Goal: Task Accomplishment & Management: Complete application form

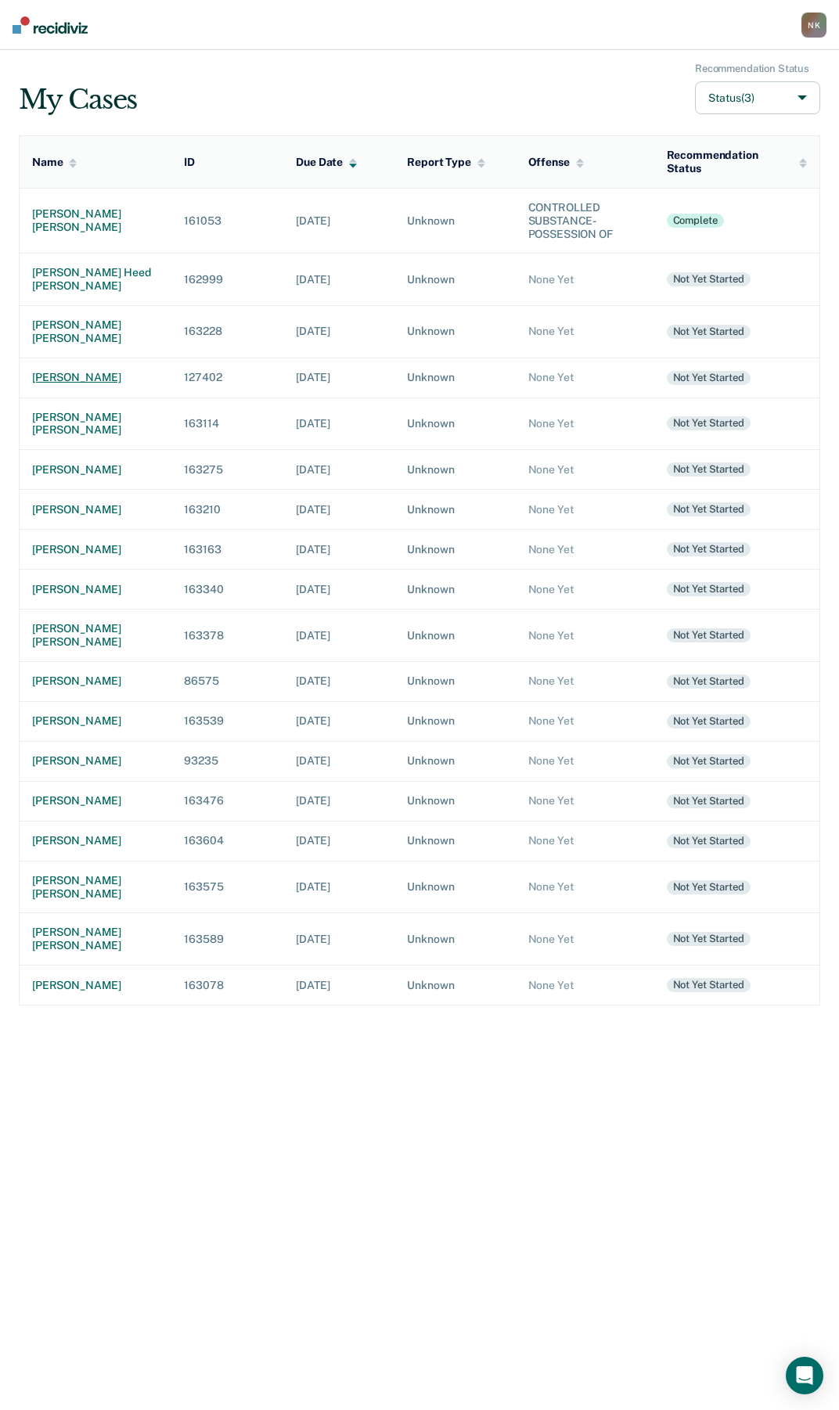
click at [81, 371] on div "[PERSON_NAME]" at bounding box center [95, 377] width 127 height 13
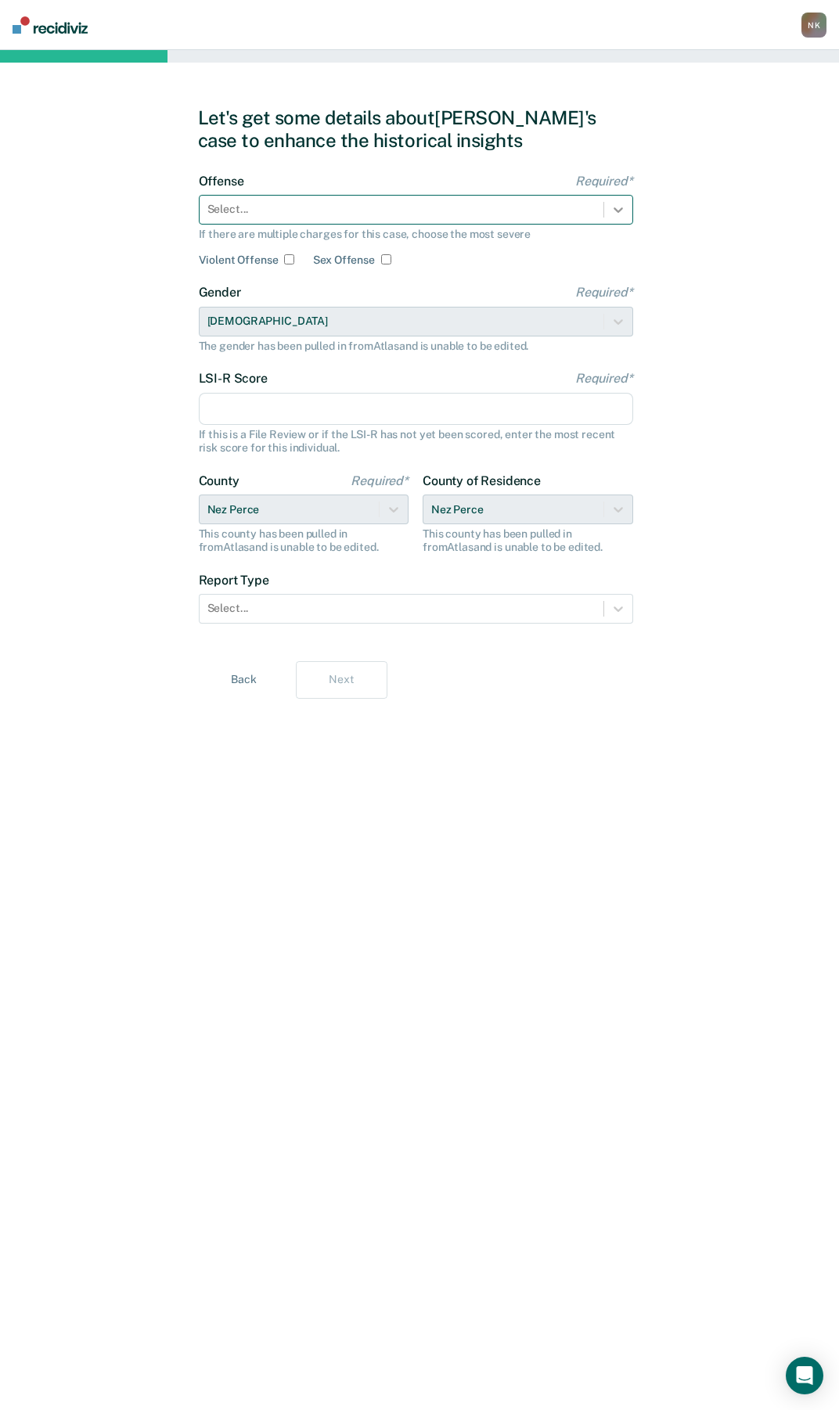
click at [617, 214] on icon at bounding box center [618, 210] width 16 height 16
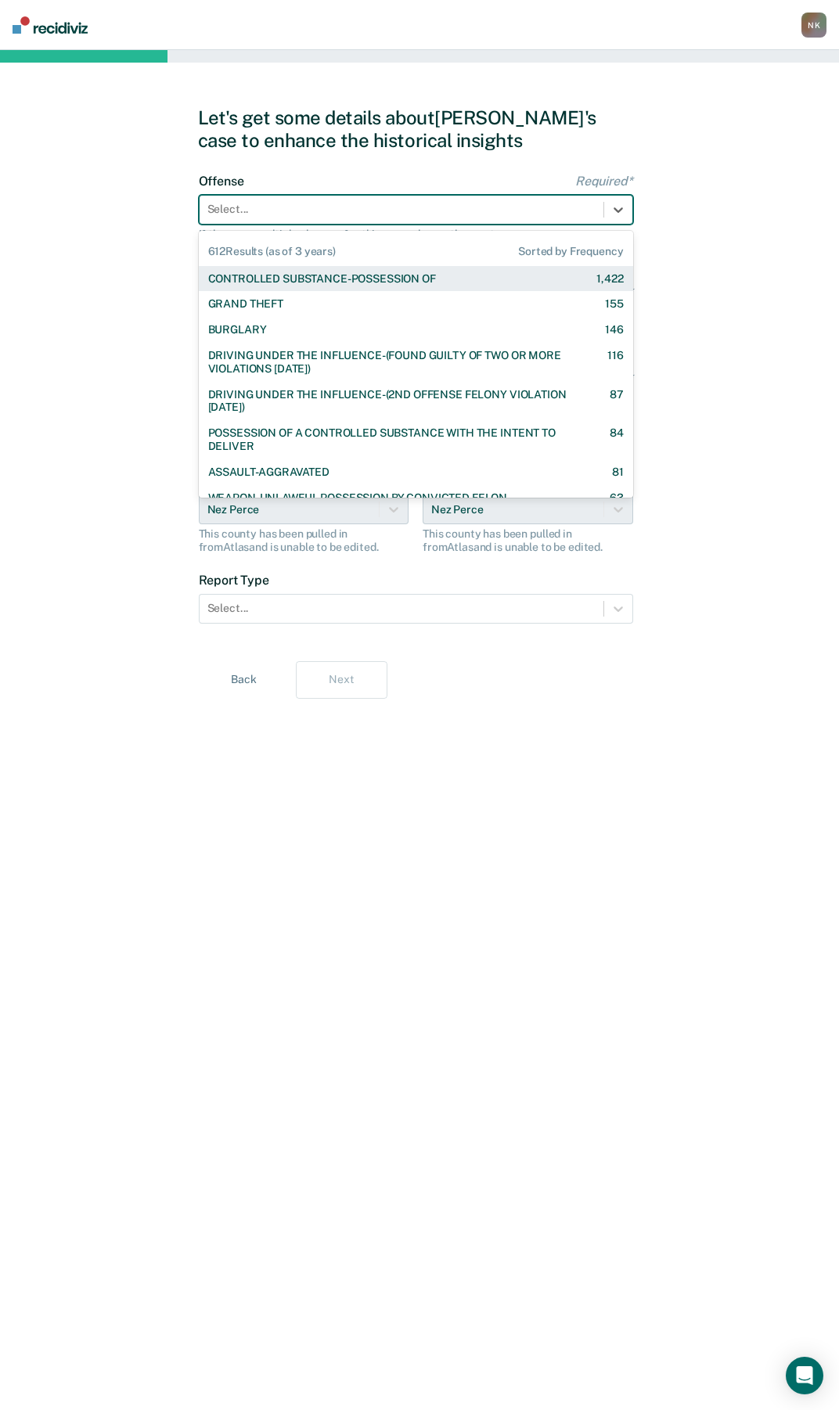
click at [441, 283] on div "CONTROLLED SUBSTANCE-POSSESSION OF 1,422" at bounding box center [415, 278] width 415 height 13
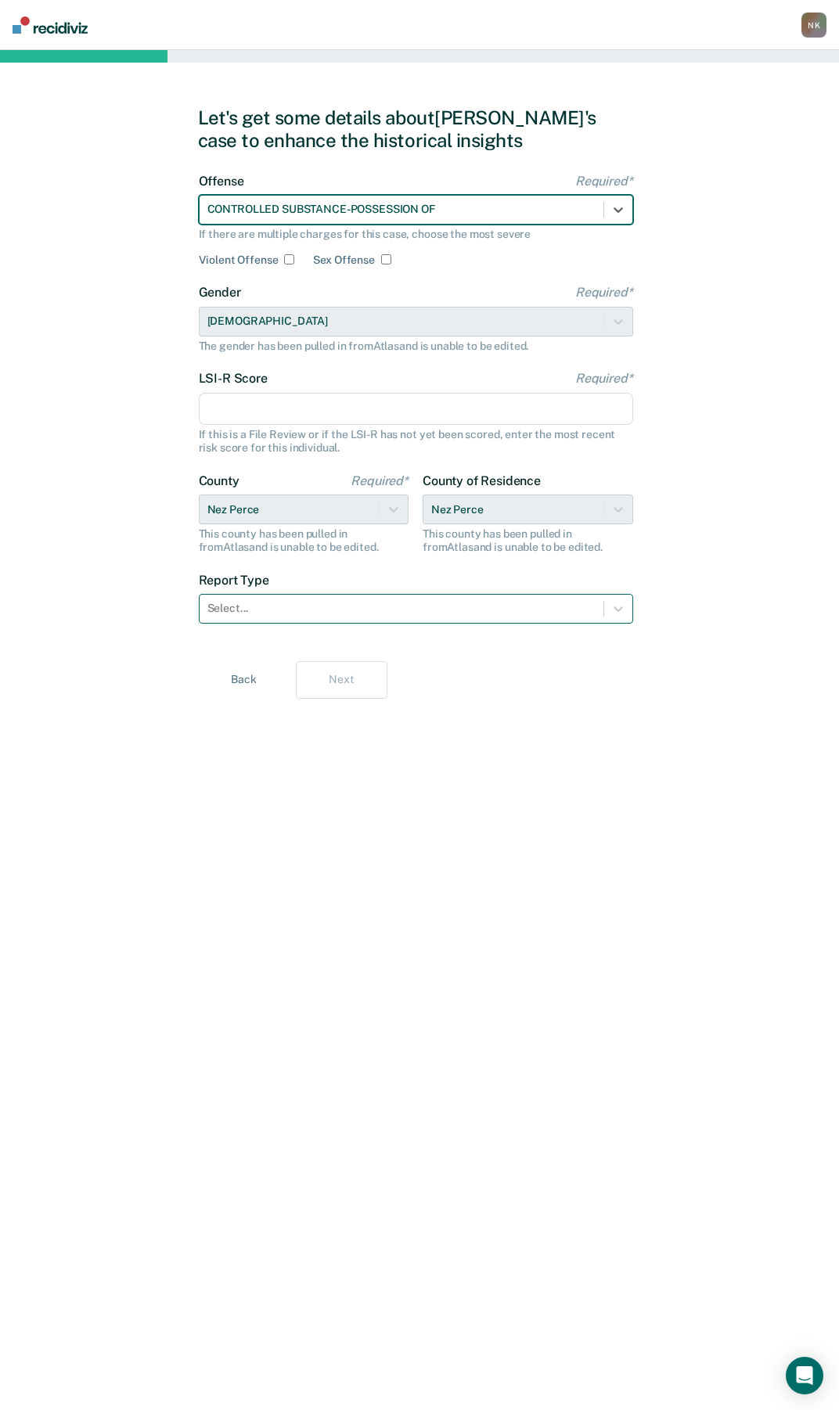
click at [434, 608] on div at bounding box center [401, 608] width 388 height 16
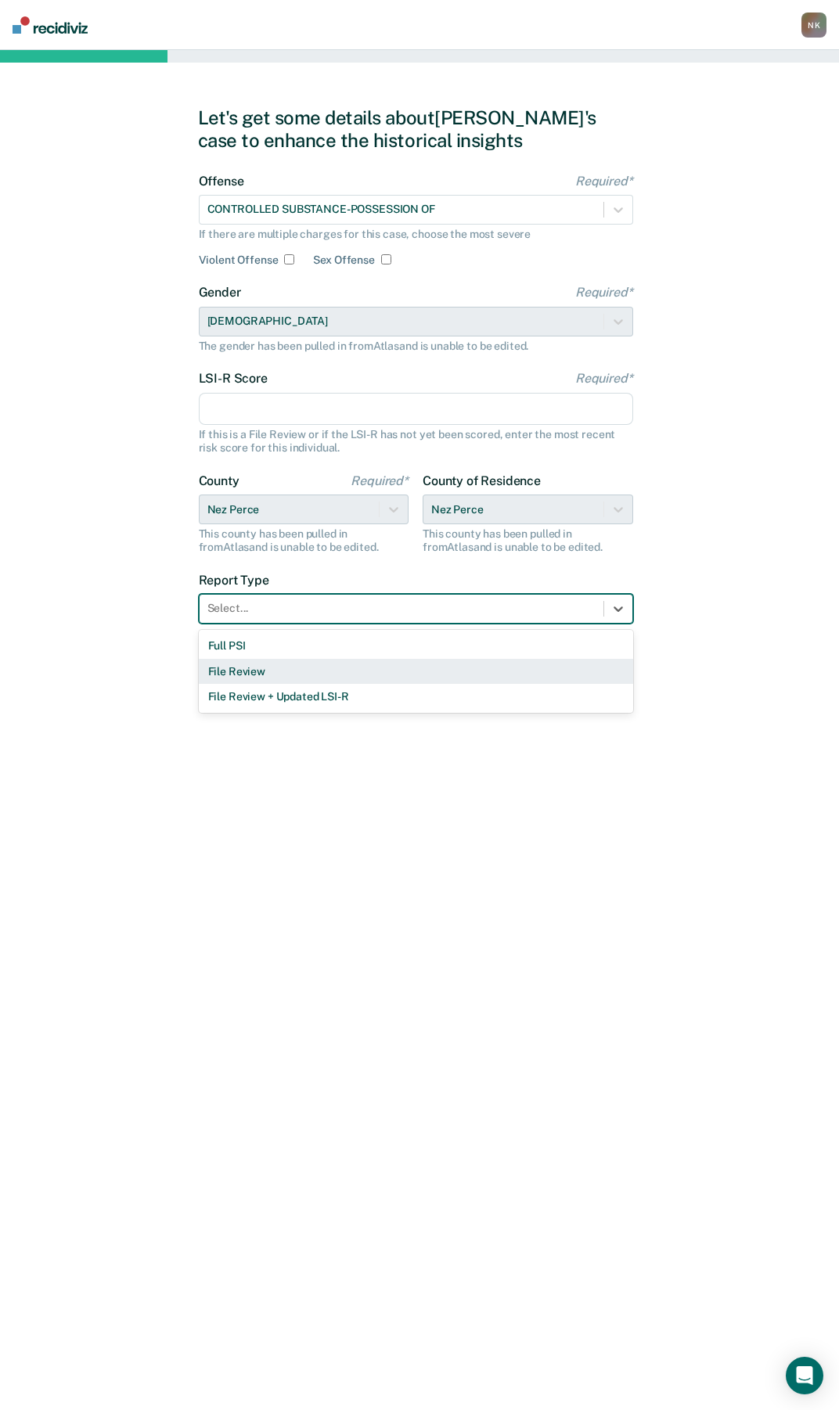
click at [242, 674] on div "File Review" at bounding box center [416, 672] width 434 height 26
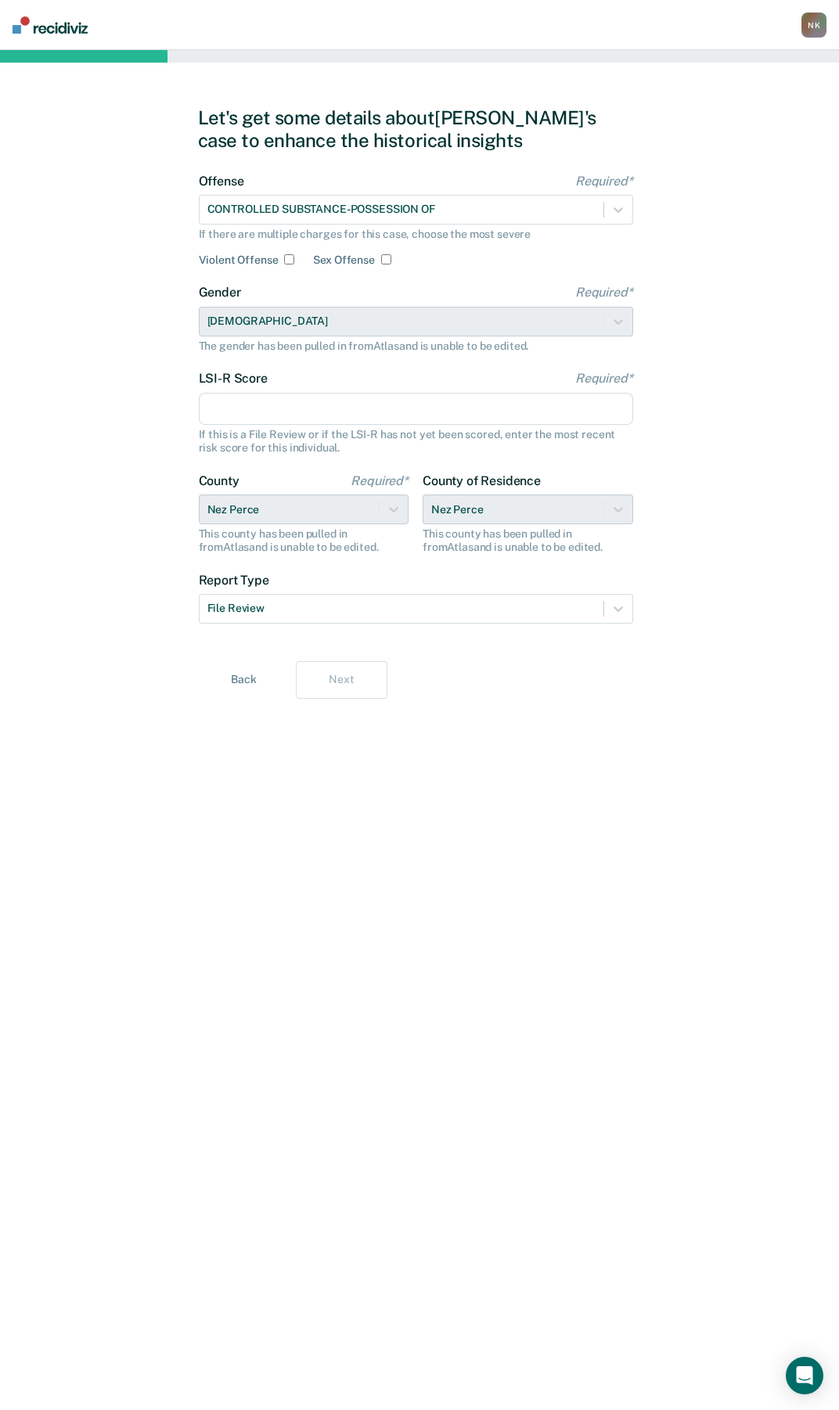
click at [318, 398] on input "LSI-R Score Required*" at bounding box center [416, 409] width 434 height 33
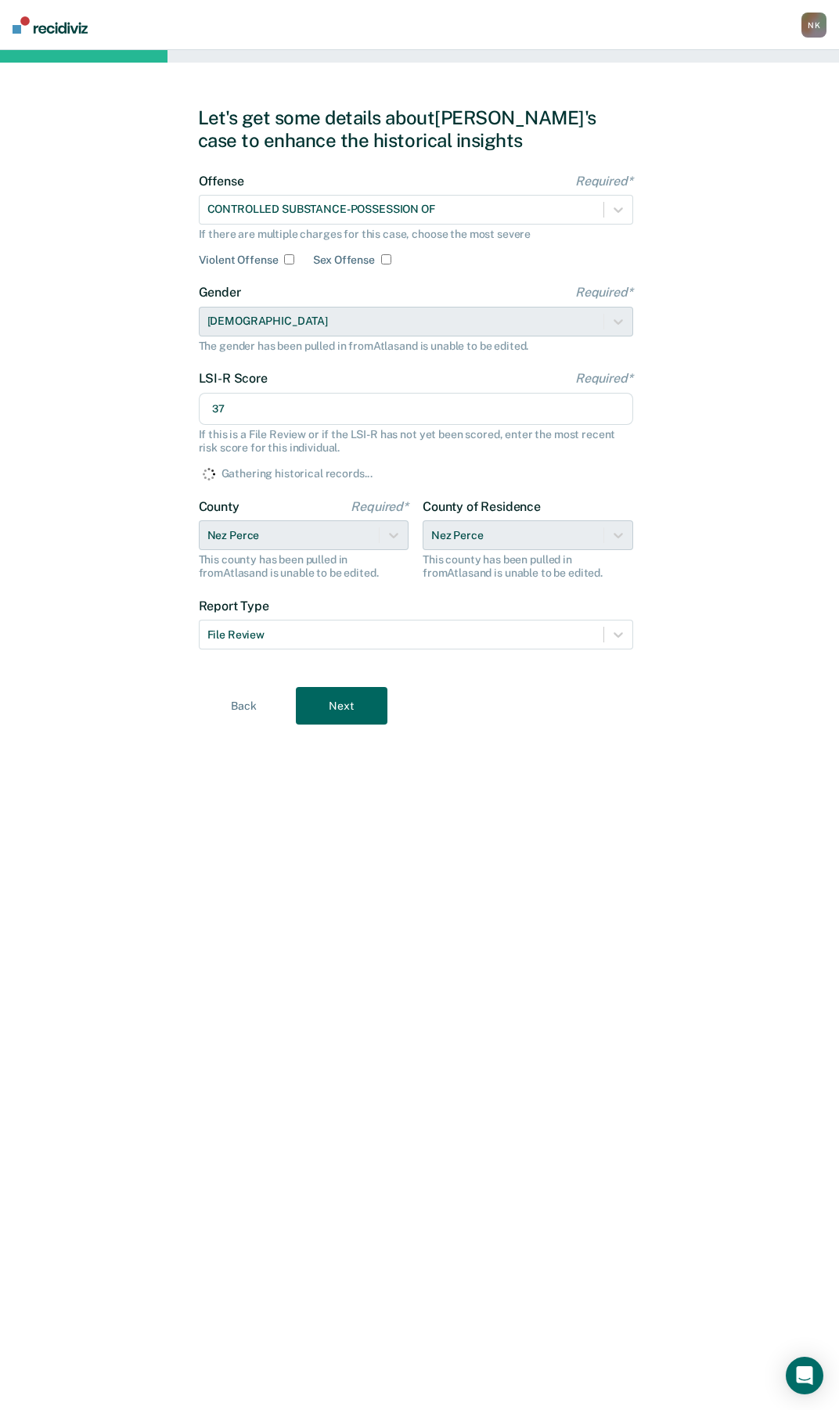
type input "37"
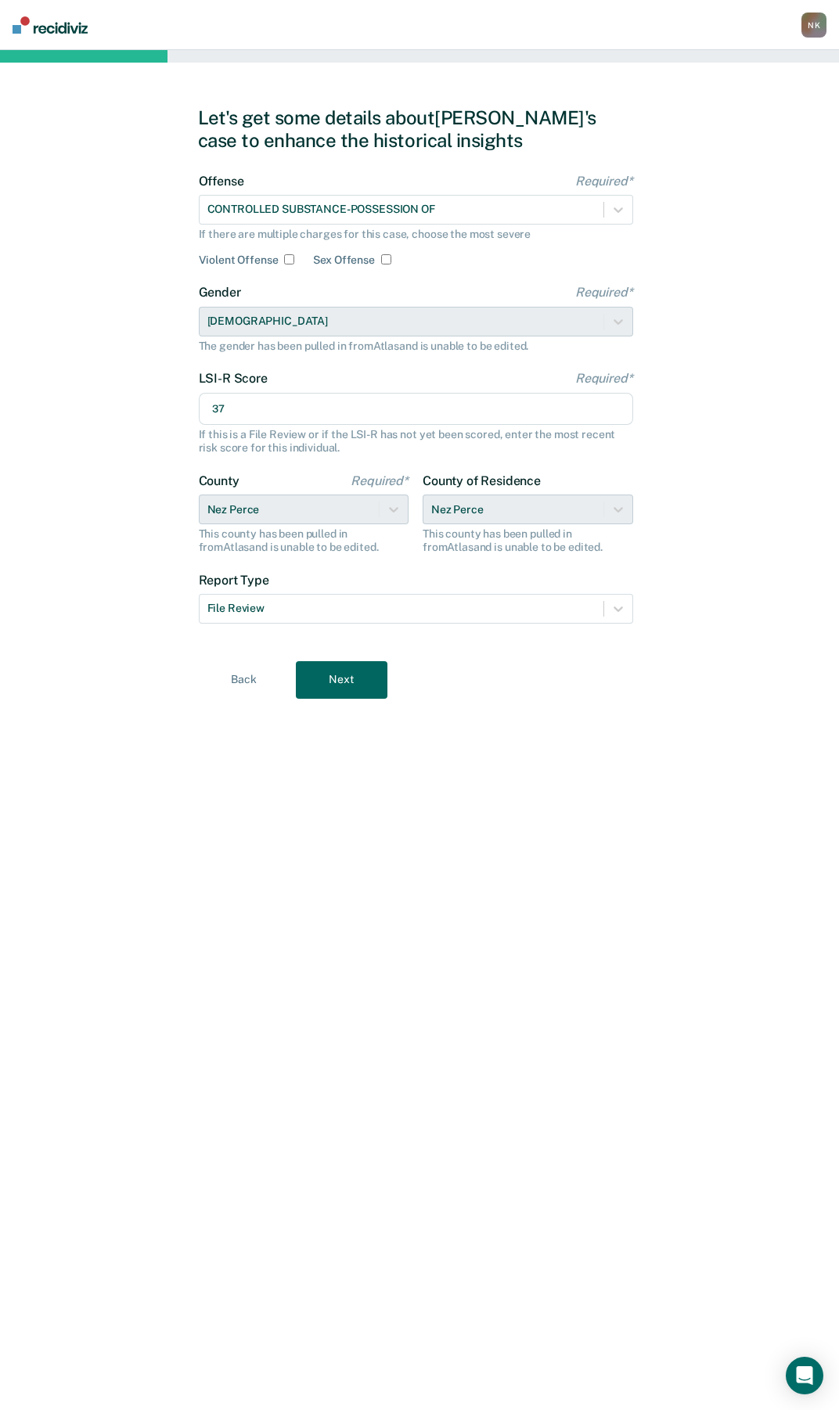
click at [350, 690] on button "Next" at bounding box center [342, 680] width 92 height 38
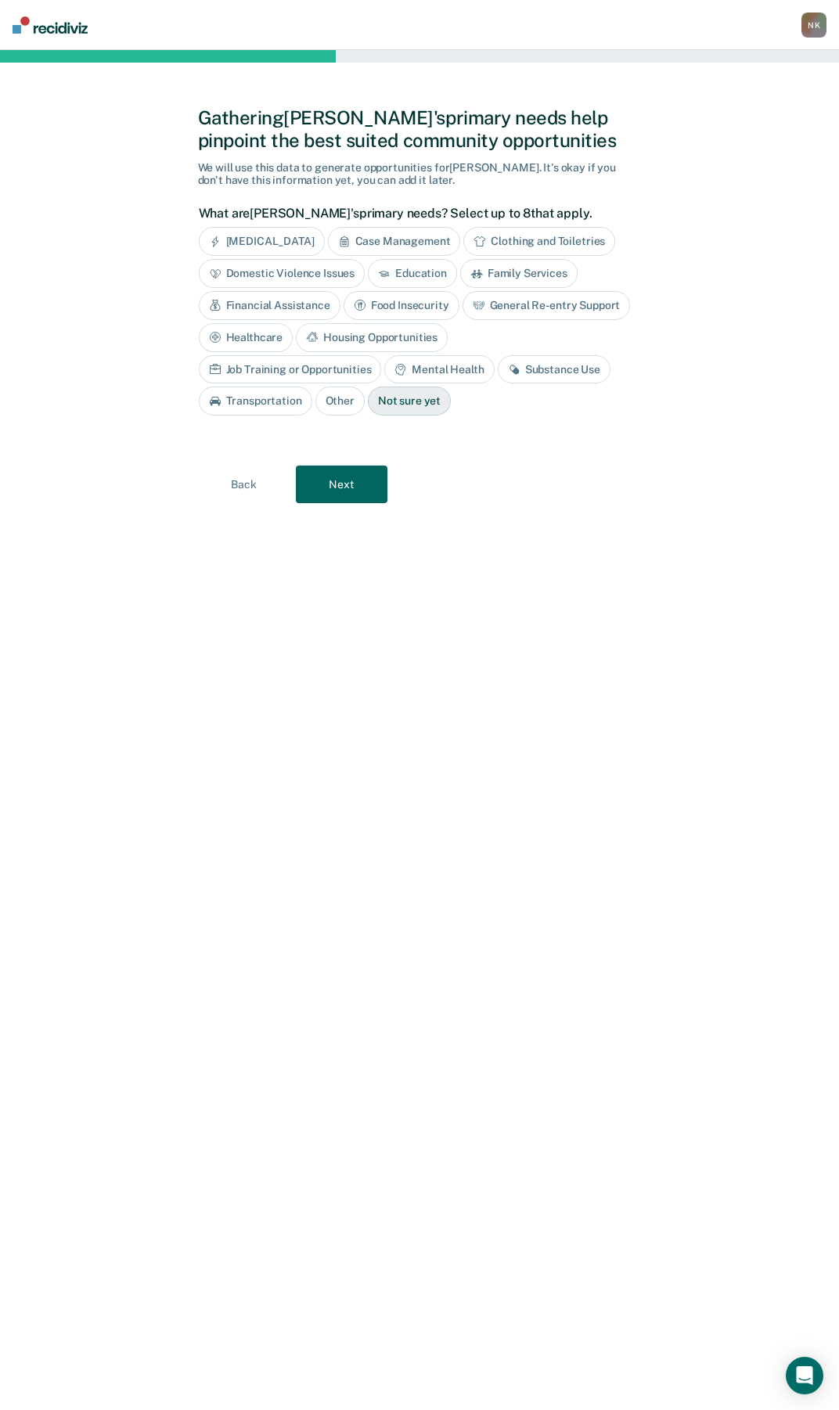
click at [382, 355] on div "Job Training or Opportunities" at bounding box center [290, 369] width 183 height 29
click at [556, 367] on div "Substance Use" at bounding box center [572, 369] width 113 height 29
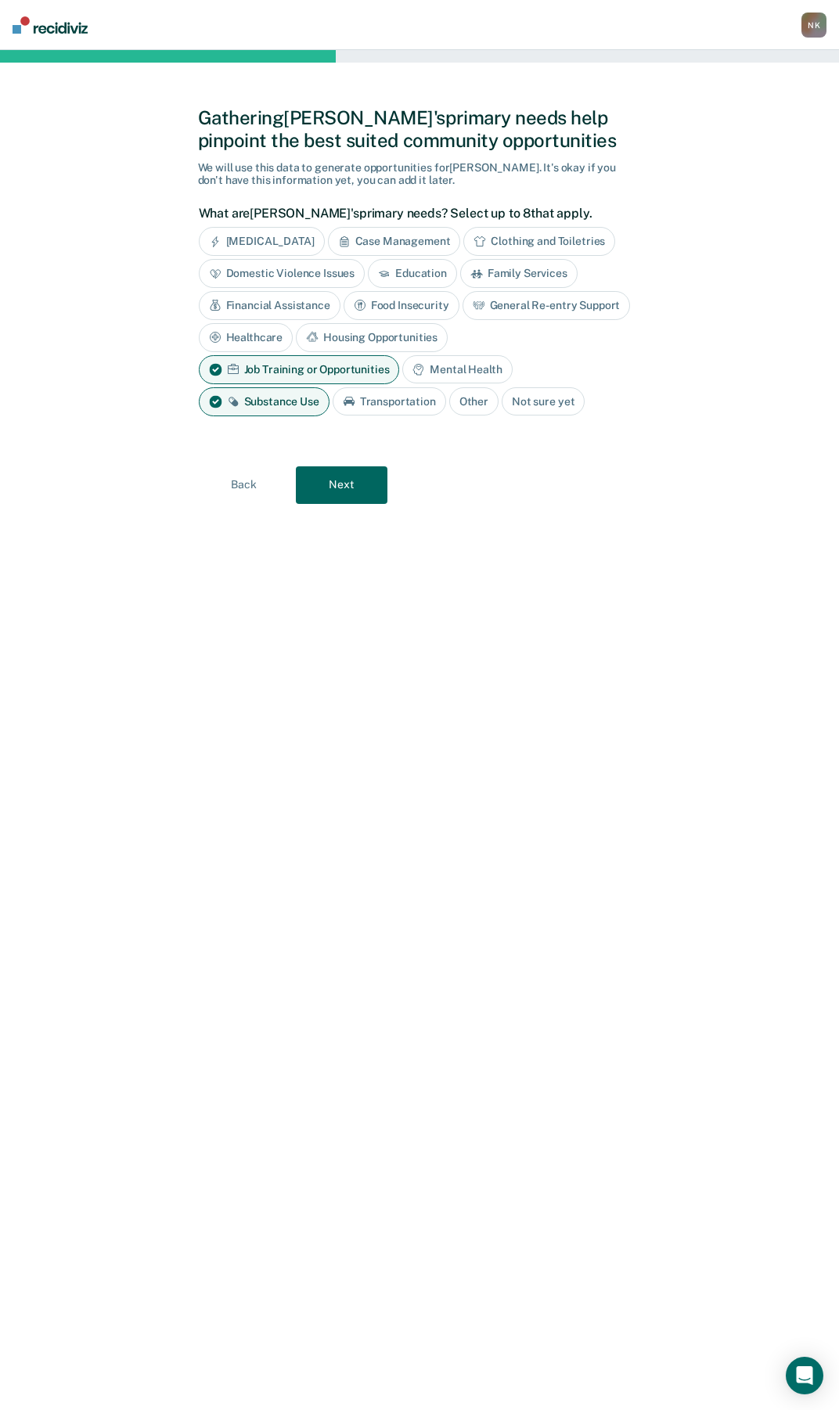
click at [380, 401] on div "Transportation" at bounding box center [389, 401] width 113 height 29
click at [362, 335] on div "Housing Opportunities" at bounding box center [372, 337] width 152 height 29
click at [350, 480] on button "Next" at bounding box center [342, 485] width 92 height 38
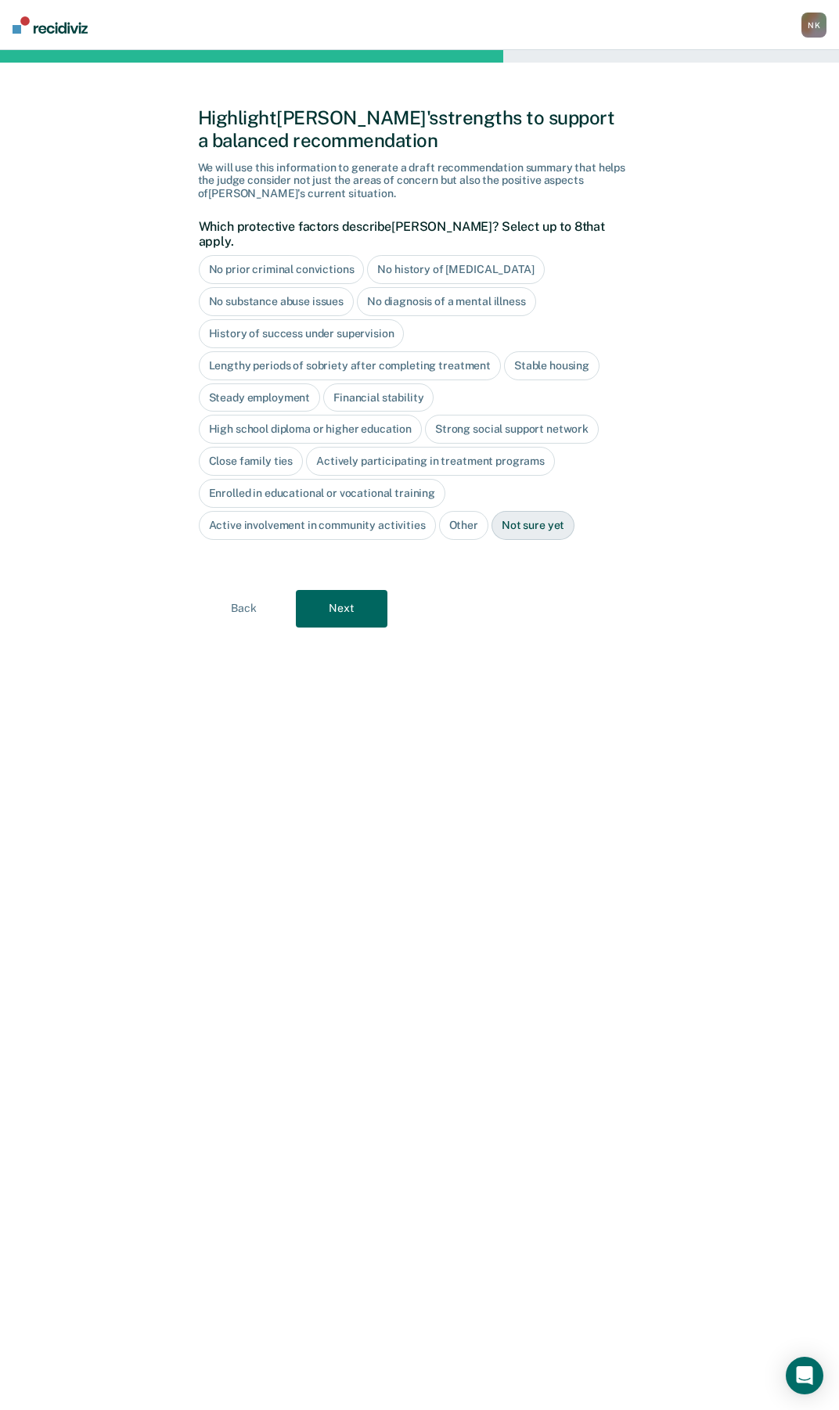
click at [336, 602] on button "Next" at bounding box center [342, 609] width 92 height 38
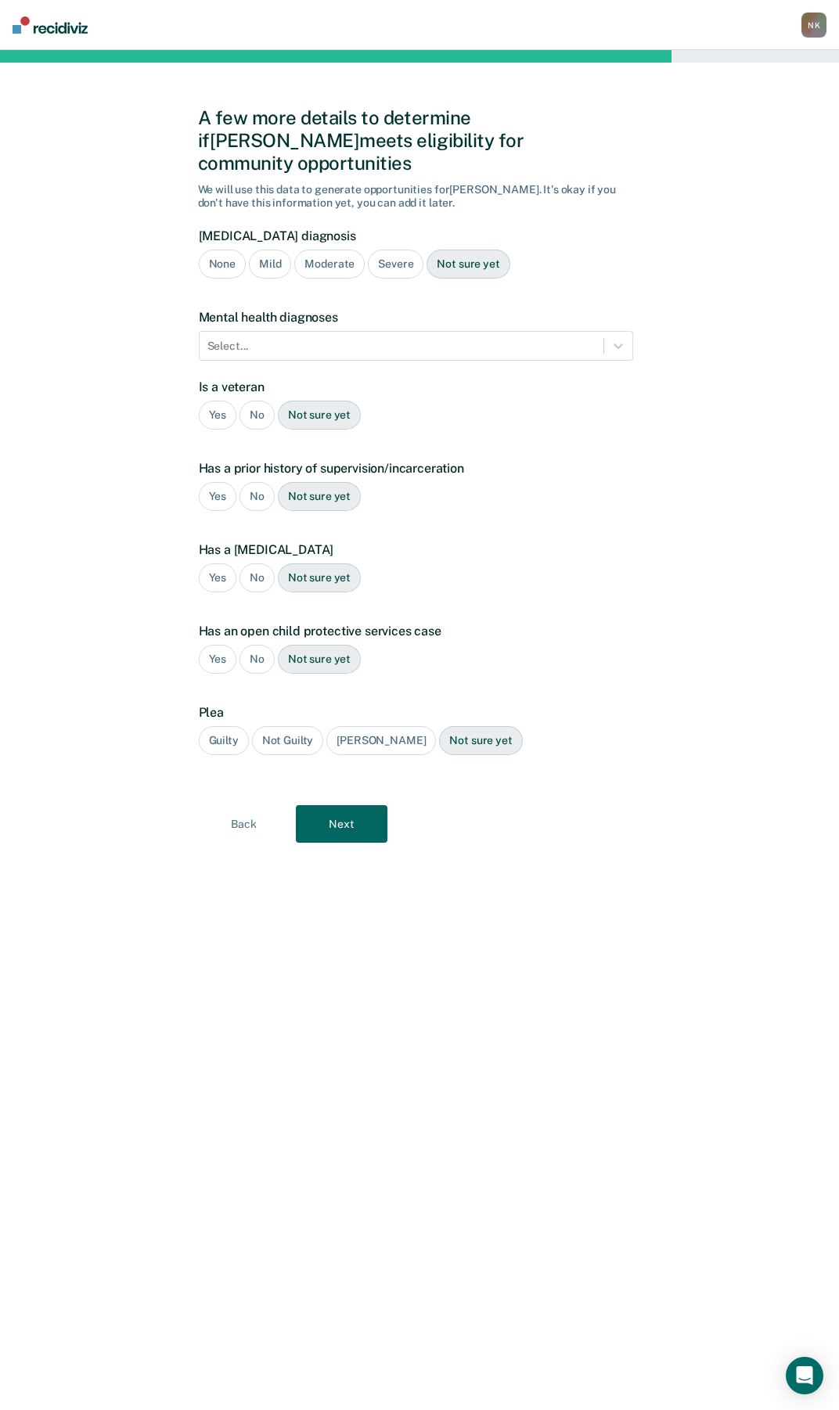
click at [253, 401] on div "No" at bounding box center [256, 415] width 35 height 29
click at [212, 482] on div "Yes" at bounding box center [218, 496] width 38 height 29
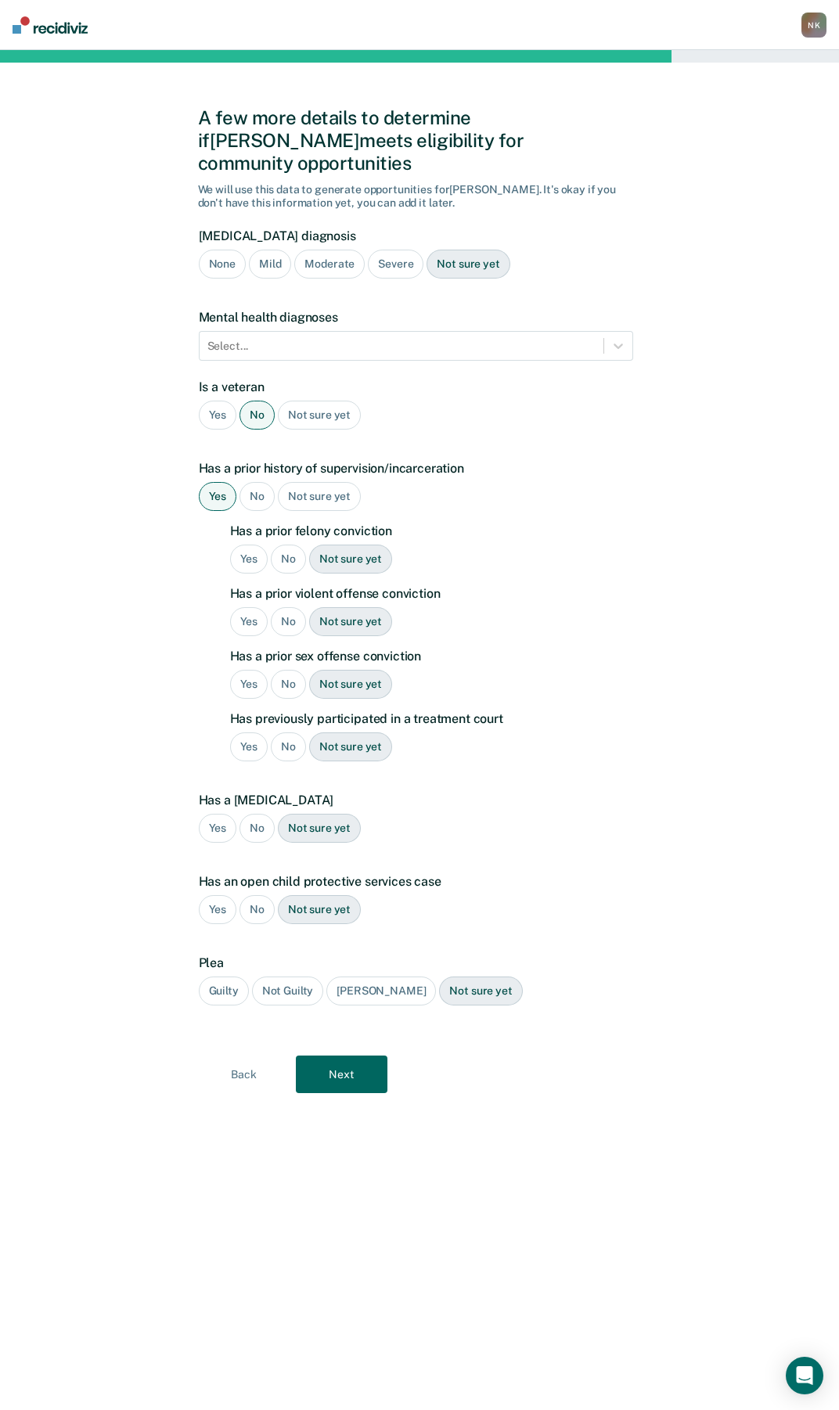
click at [241, 545] on div "Yes" at bounding box center [249, 559] width 38 height 29
click at [249, 607] on div "Yes" at bounding box center [249, 621] width 38 height 29
click at [286, 670] on div "No" at bounding box center [288, 684] width 35 height 29
click at [294, 732] on div "No" at bounding box center [288, 746] width 35 height 29
click at [261, 814] on div "No" at bounding box center [256, 828] width 35 height 29
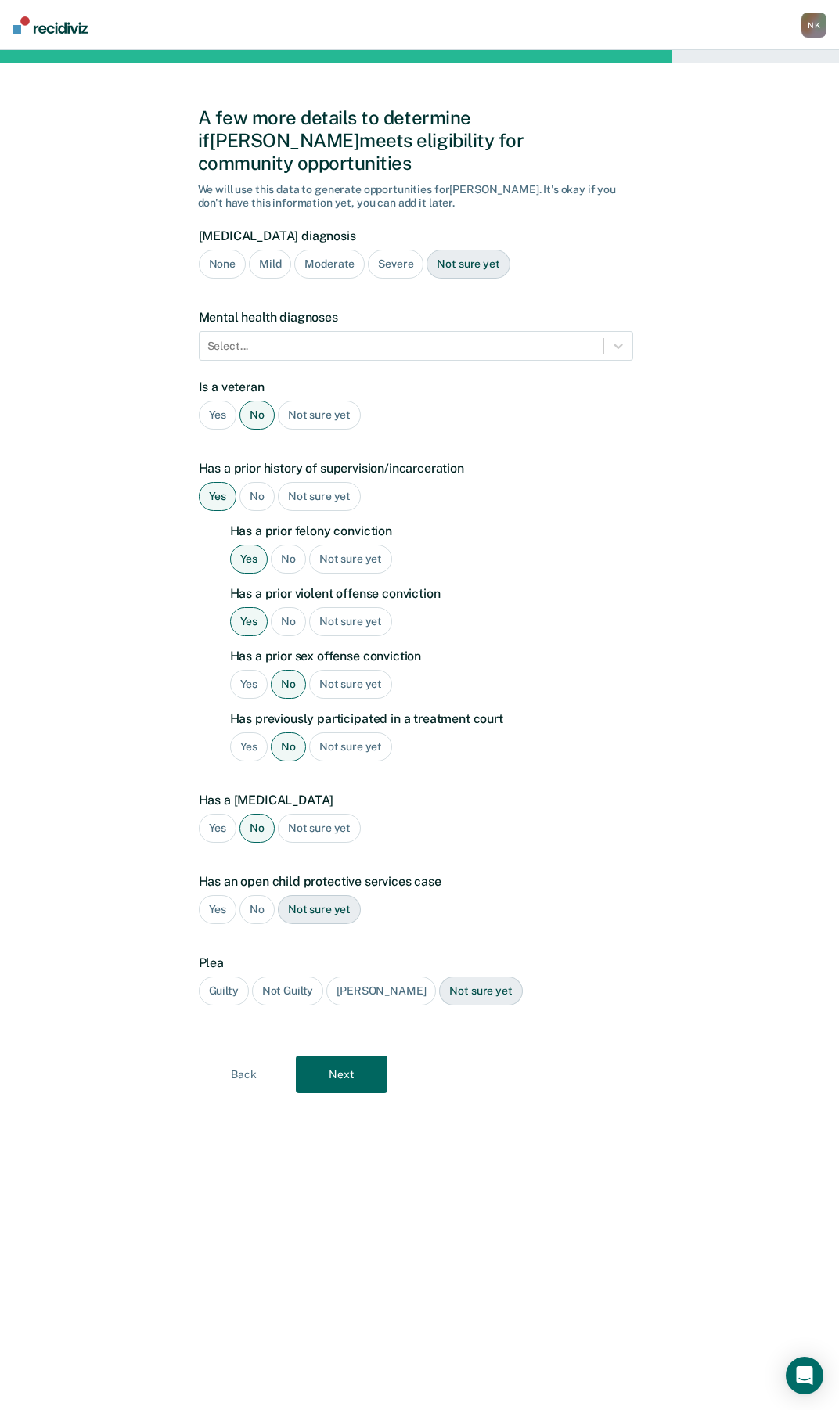
click at [249, 895] on div "No" at bounding box center [256, 909] width 35 height 29
click at [336, 895] on div "Not sure yet" at bounding box center [319, 909] width 83 height 29
click at [225, 976] on div "Guilty" at bounding box center [224, 990] width 50 height 29
click at [336, 1055] on button "Next" at bounding box center [342, 1074] width 92 height 38
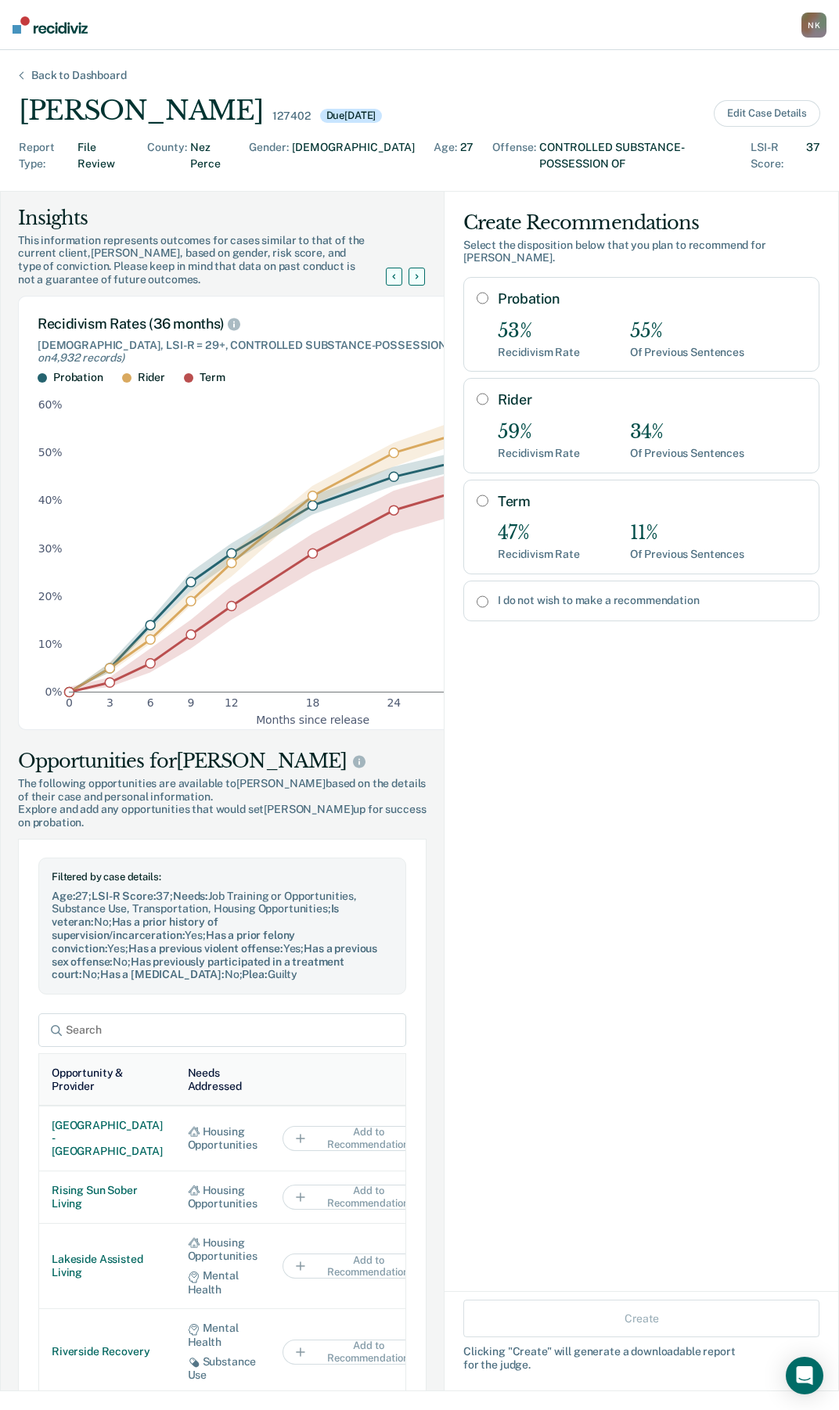
click at [476, 393] on input "Rider" at bounding box center [482, 399] width 12 height 13
radio input "true"
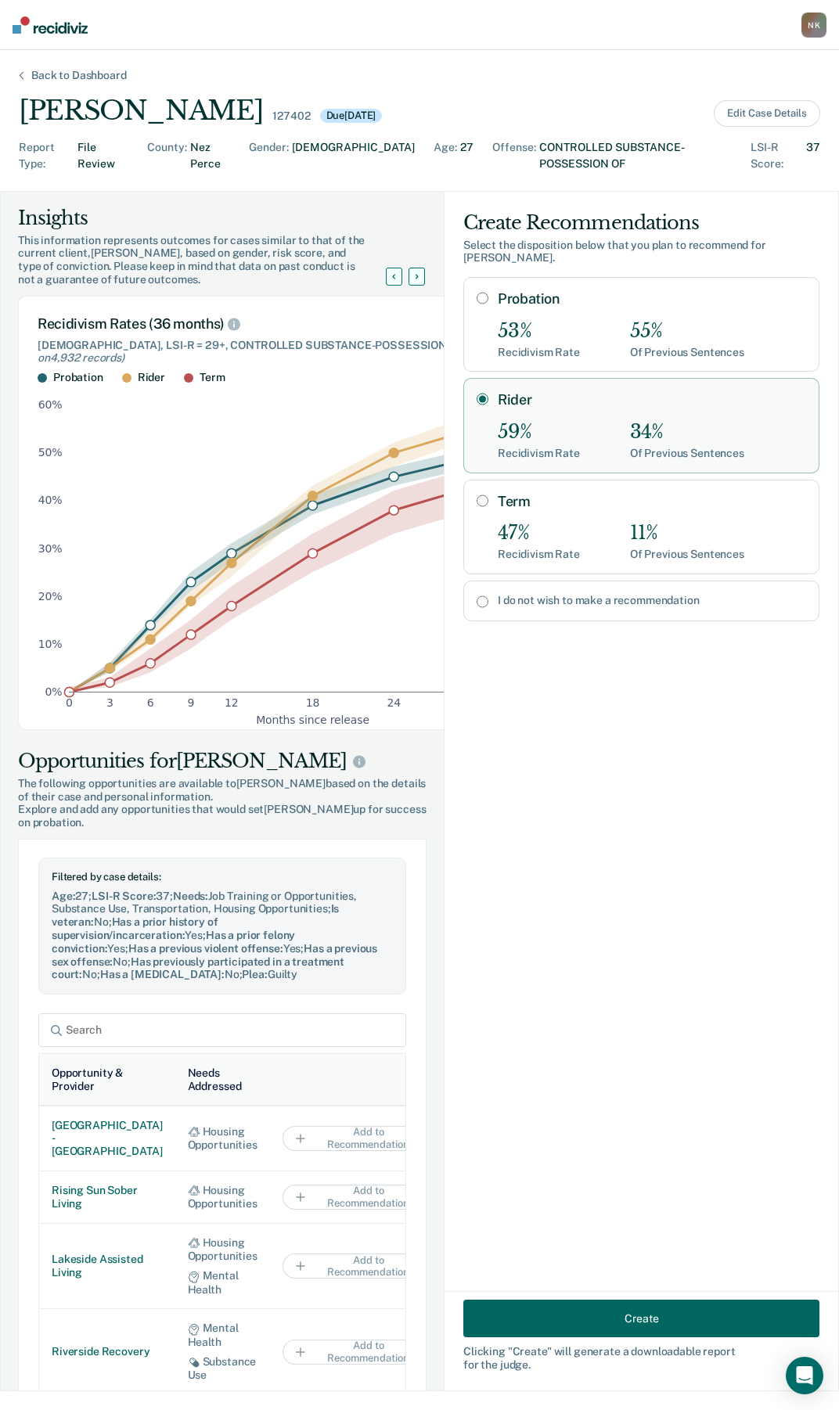
click at [609, 1317] on button "Create" at bounding box center [641, 1318] width 356 height 38
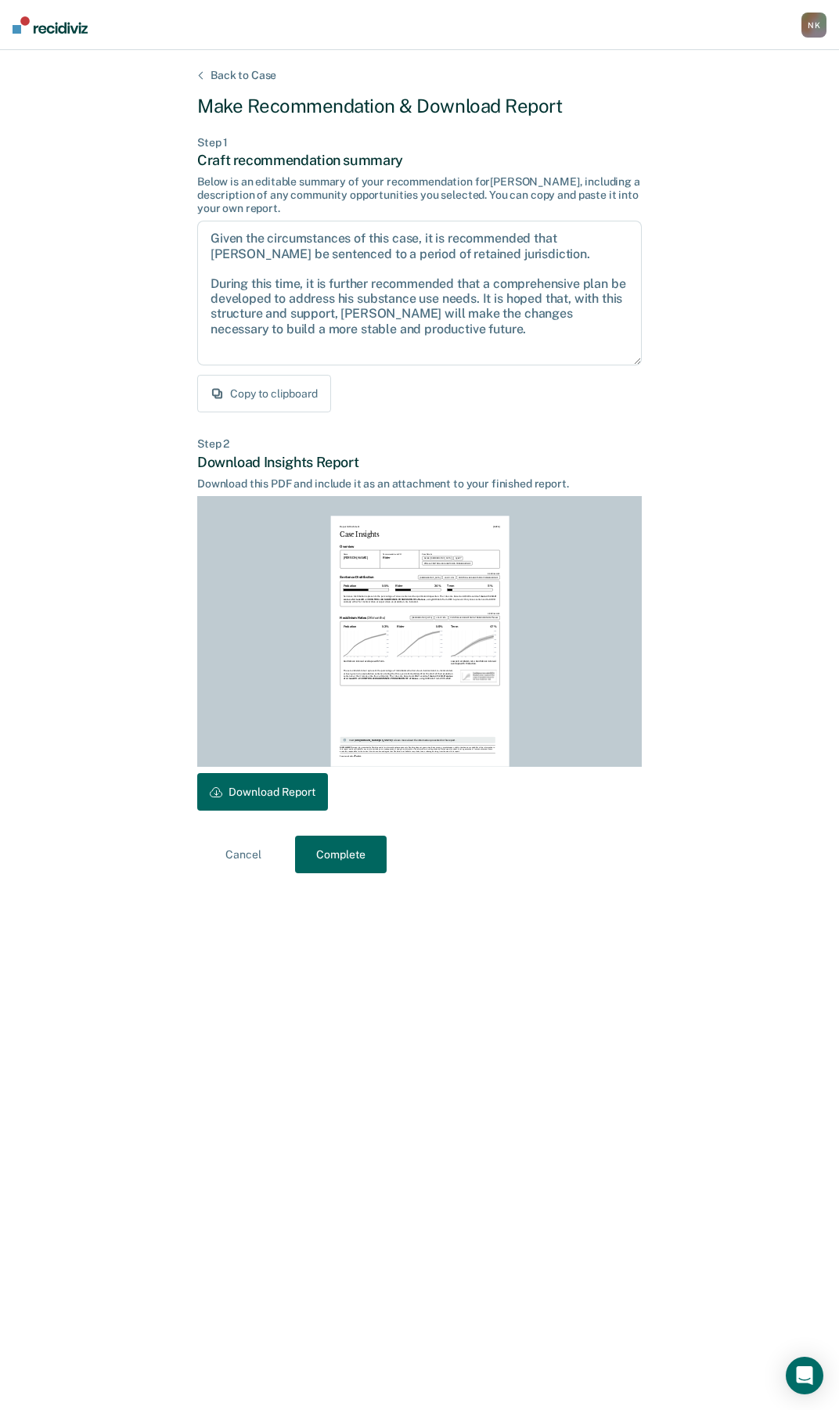
click at [234, 787] on button "Download Report" at bounding box center [262, 792] width 131 height 38
click at [324, 852] on button "Complete" at bounding box center [341, 855] width 92 height 38
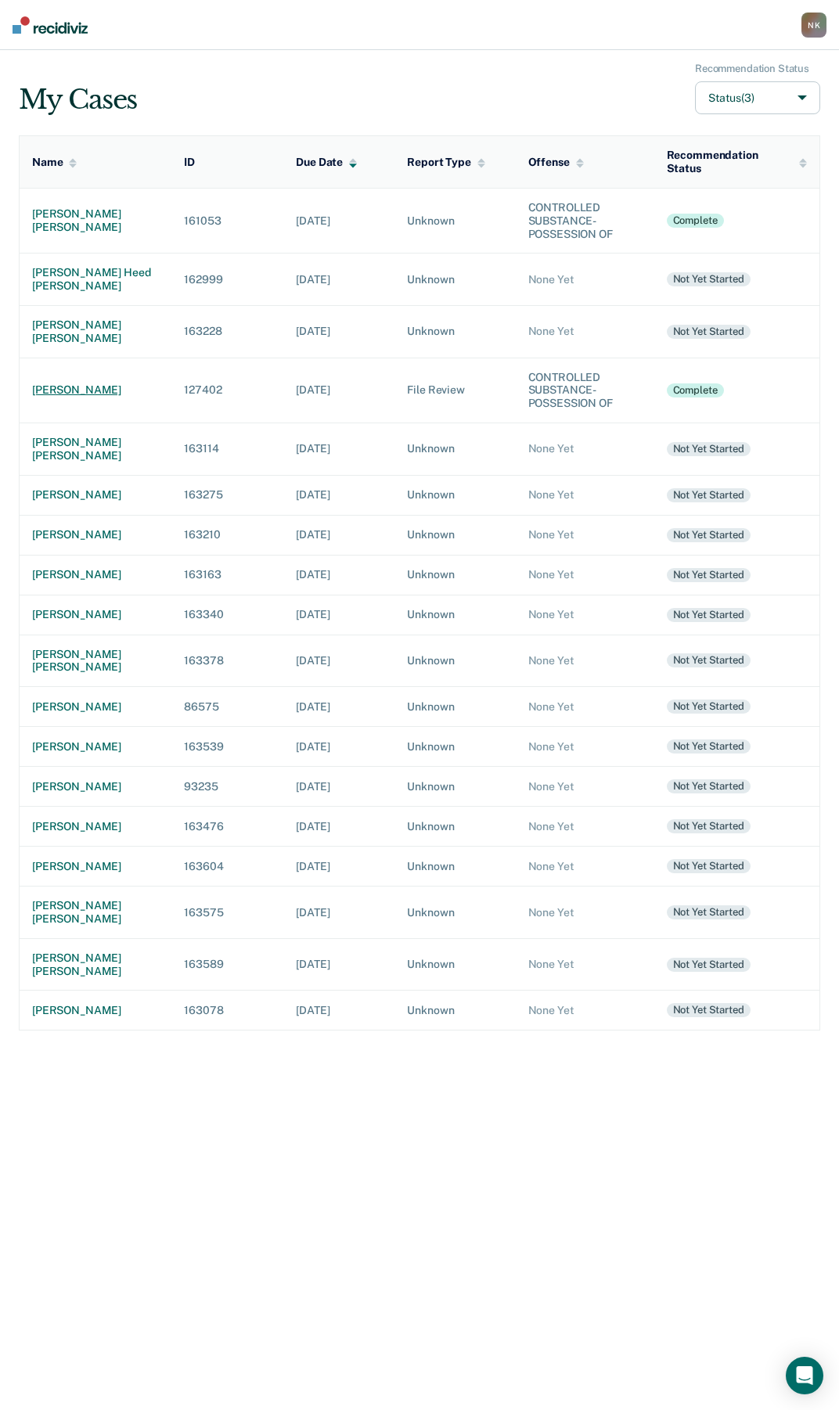
click at [86, 383] on div "[PERSON_NAME]" at bounding box center [95, 389] width 127 height 13
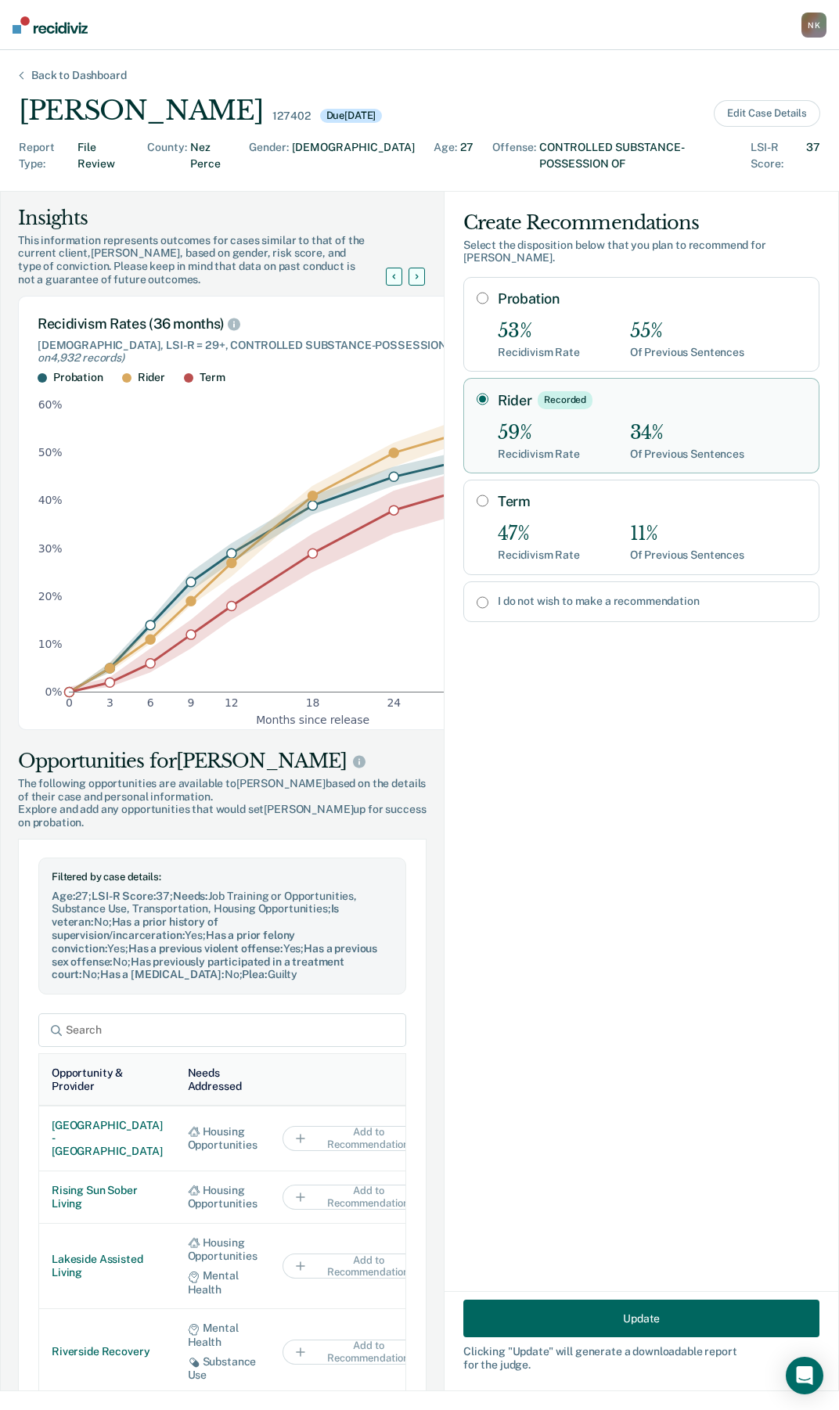
click at [588, 1321] on button "Update" at bounding box center [641, 1318] width 356 height 38
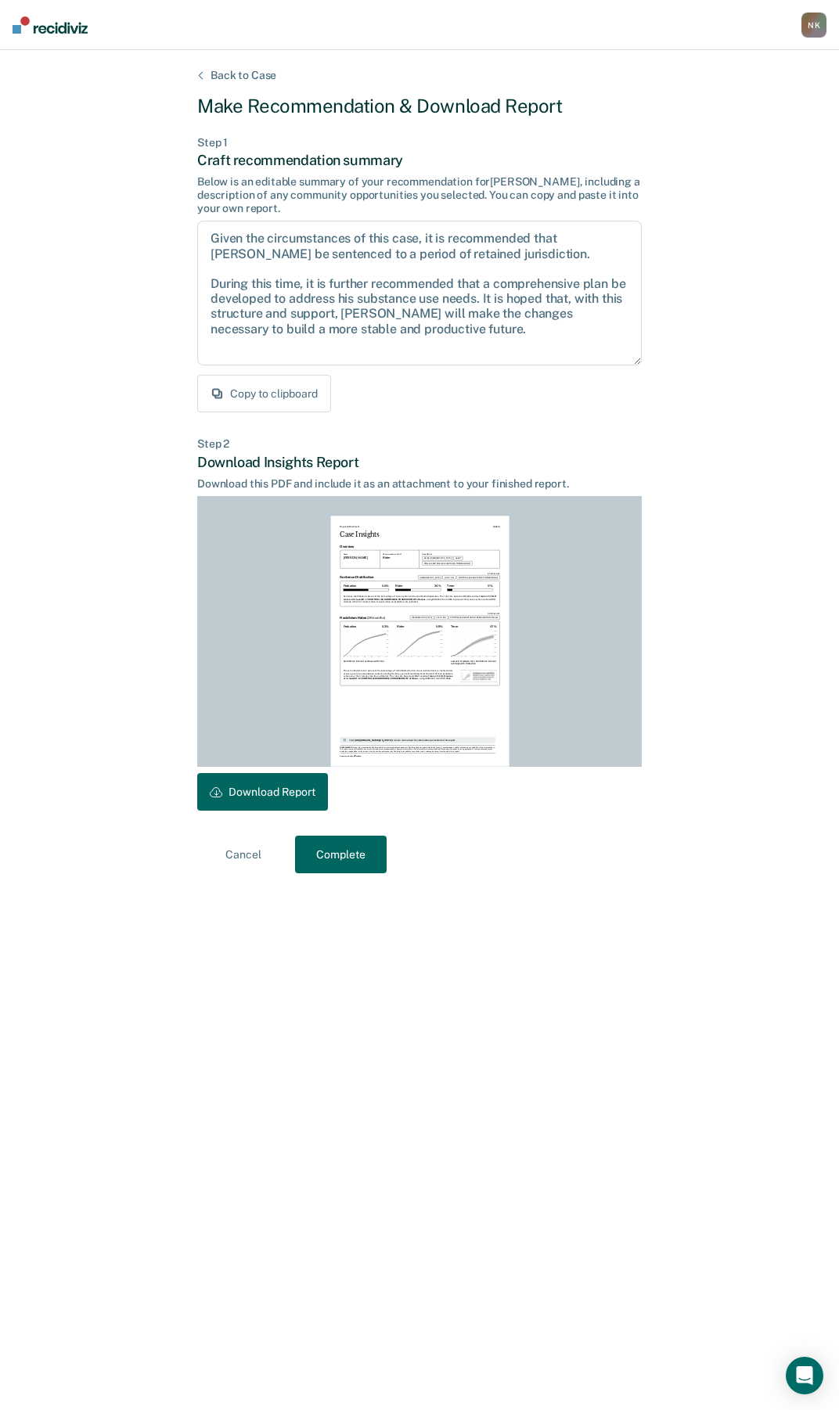
click at [354, 861] on button "Complete" at bounding box center [341, 855] width 92 height 38
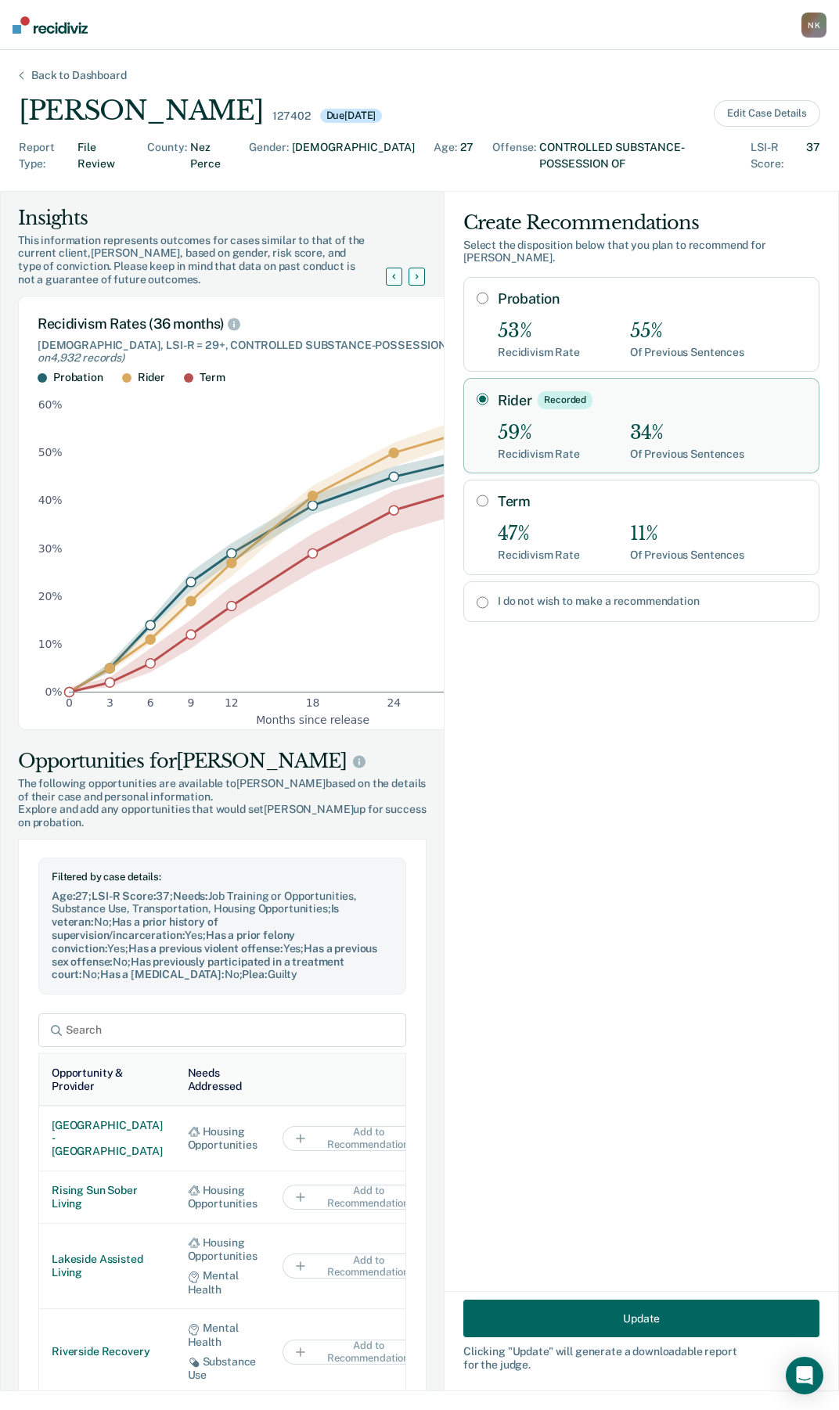
click at [615, 1320] on button "Update" at bounding box center [641, 1318] width 356 height 38
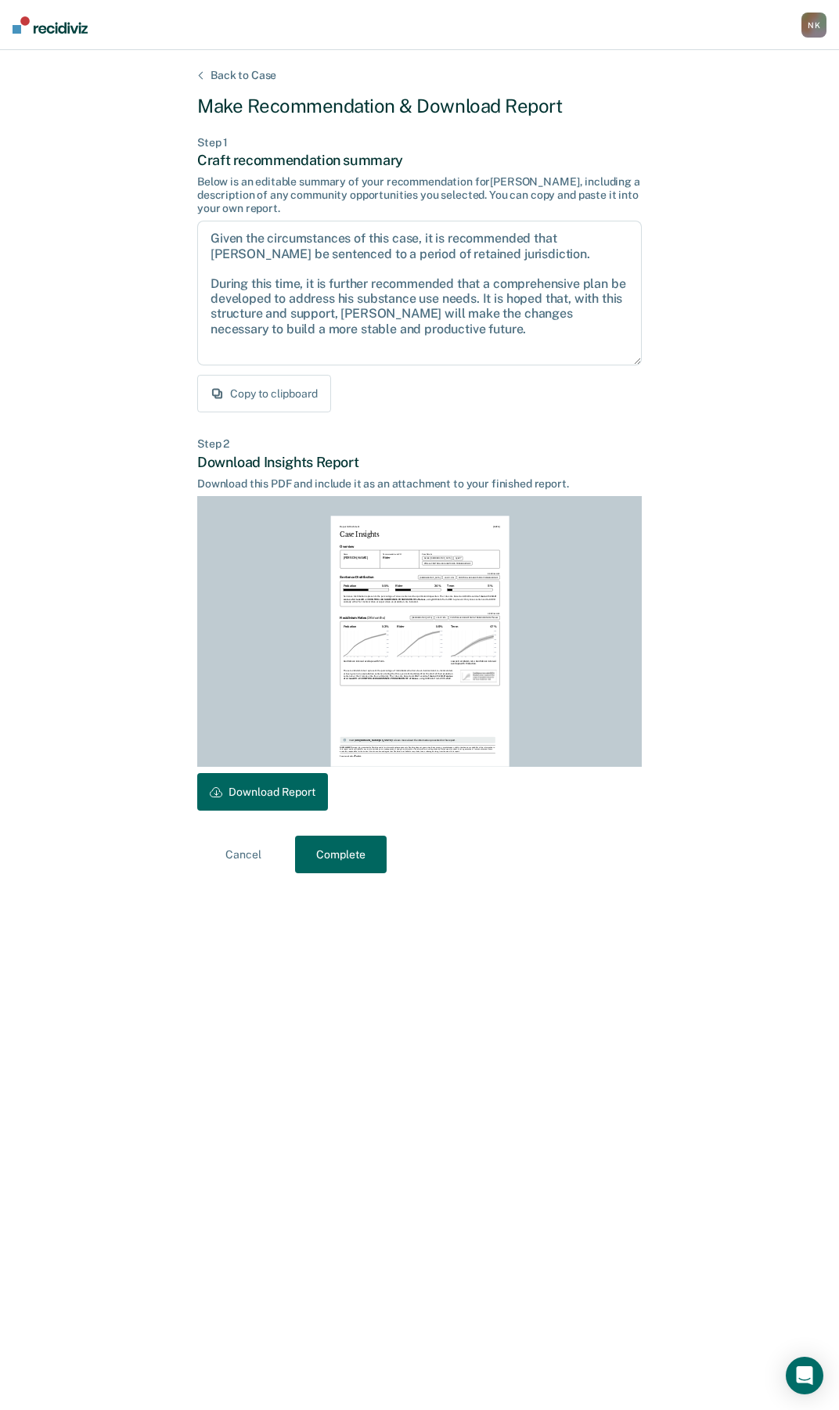
click at [345, 856] on button "Complete" at bounding box center [341, 855] width 92 height 38
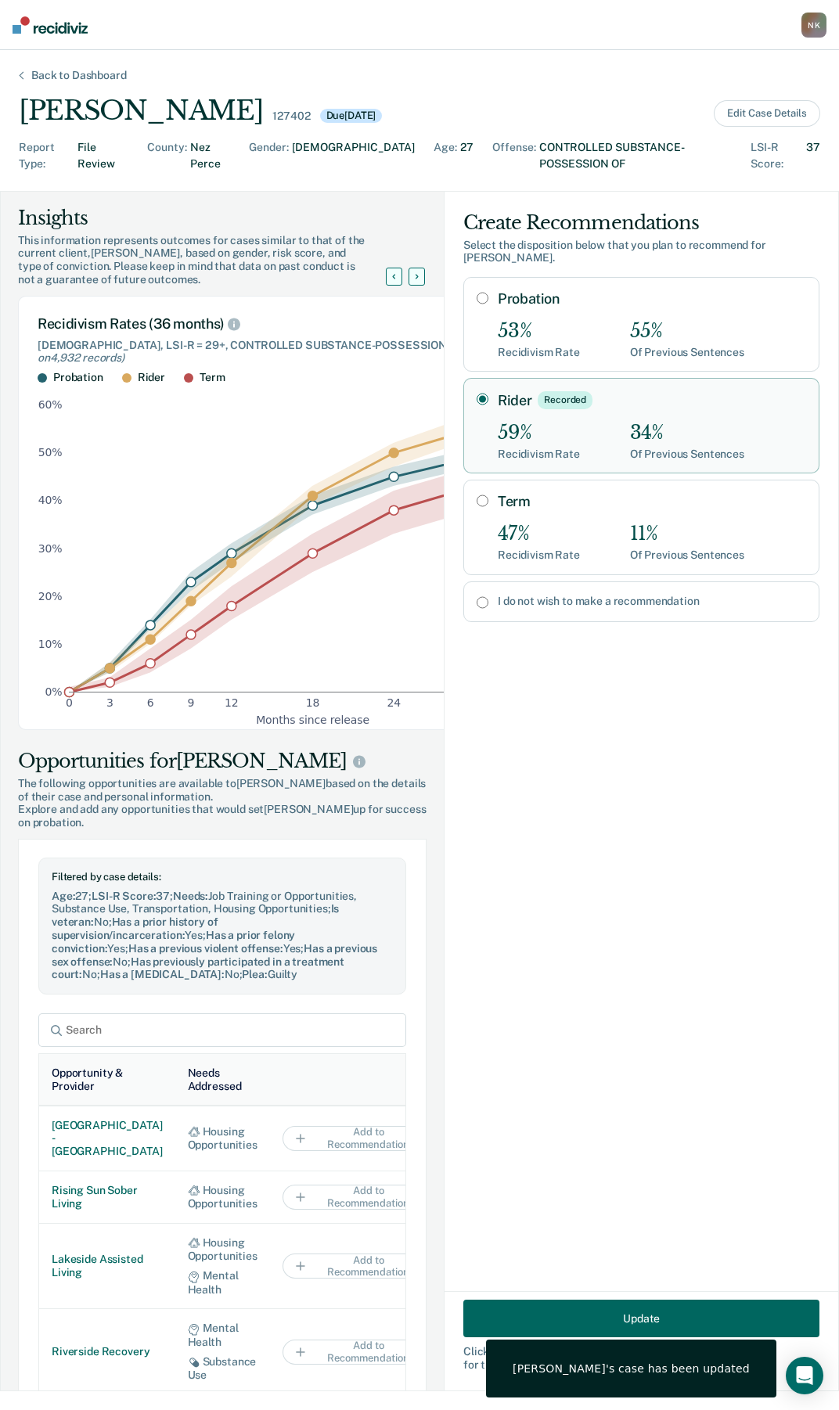
click at [49, 73] on div "Back to Dashboard" at bounding box center [79, 75] width 133 height 13
